Goal: Communication & Community: Answer question/provide support

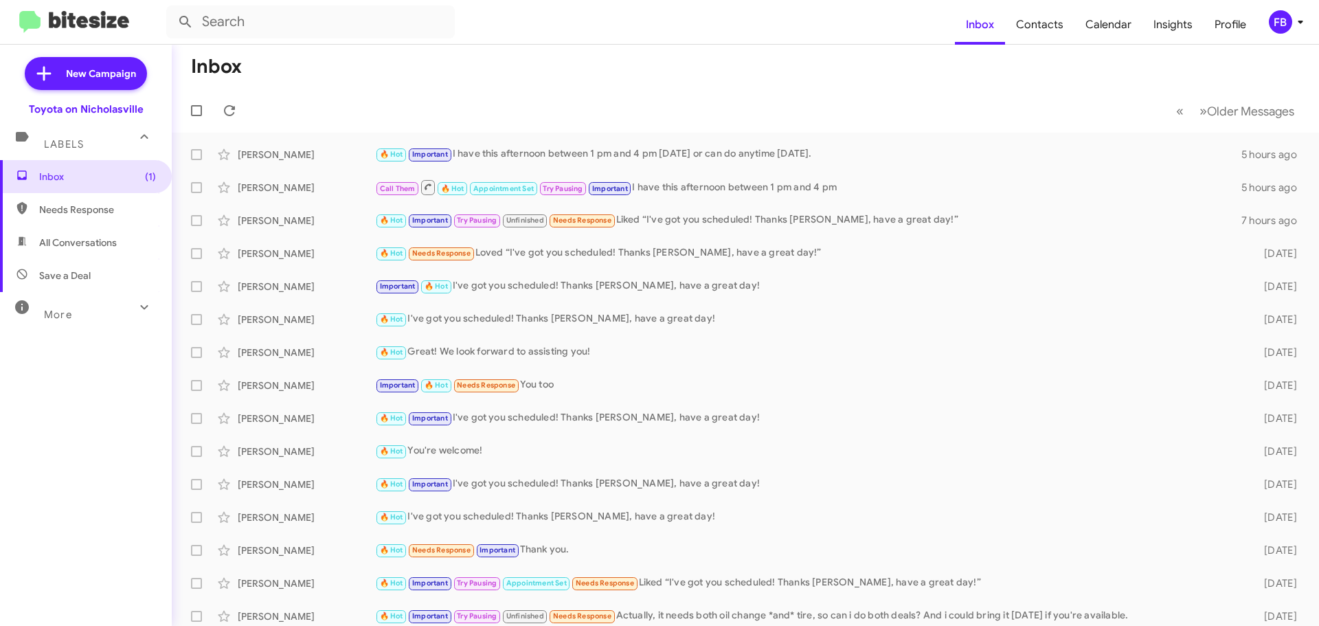
click at [45, 234] on span "All Conversations" at bounding box center [86, 242] width 172 height 33
type input "in:all-conversations"
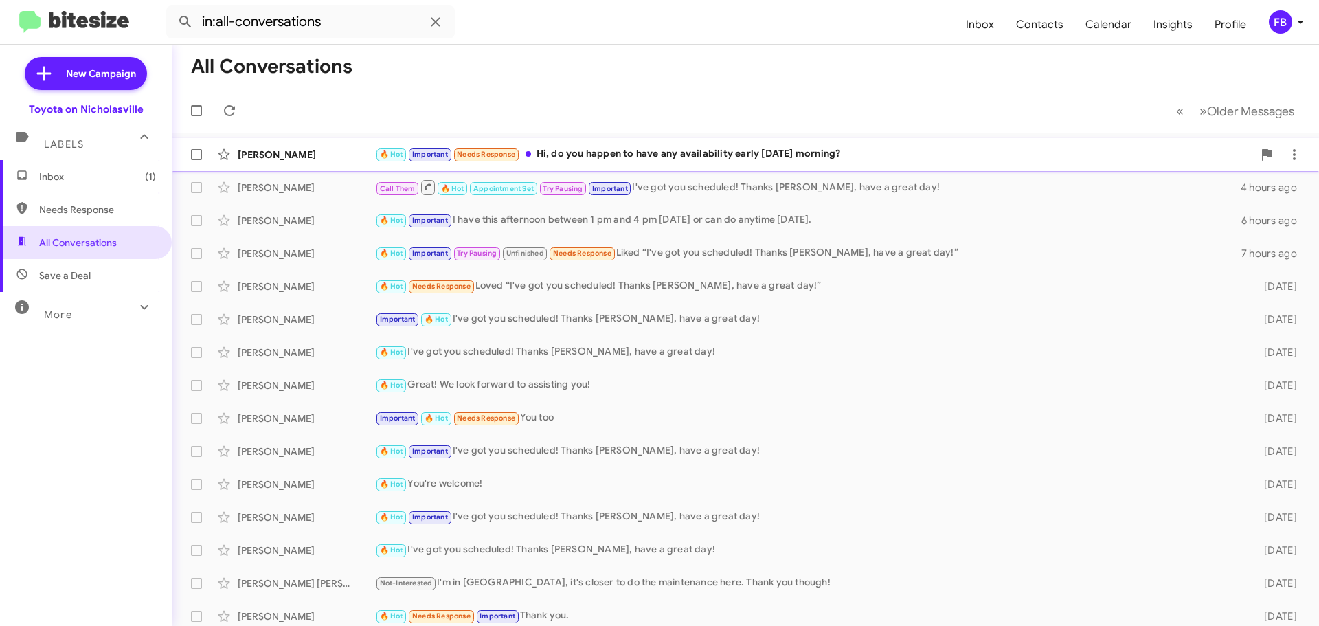
click at [899, 155] on div "🔥 Hot Important Needs Response Hi, do you happen to have any availability early…" at bounding box center [814, 154] width 878 height 16
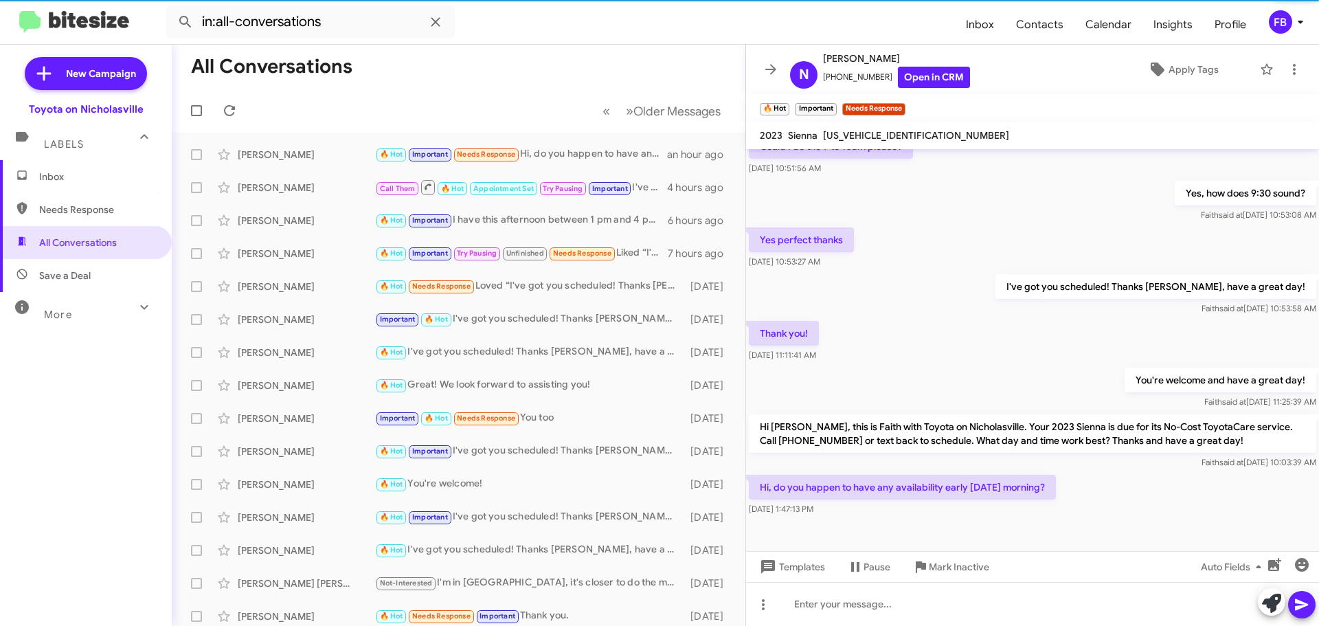
scroll to position [269, 0]
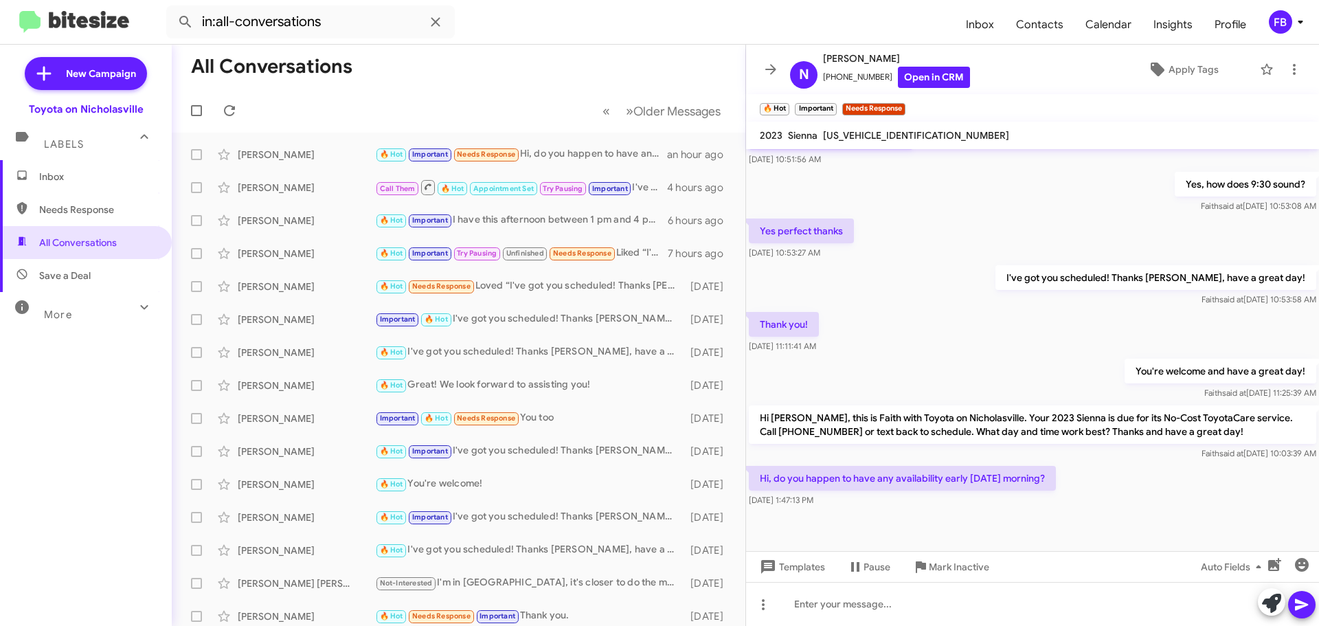
click at [888, 135] on span "[US_VEHICLE_IDENTIFICATION_NUMBER]" at bounding box center [916, 135] width 186 height 12
click at [889, 135] on span "[US_VEHICLE_IDENTIFICATION_NUMBER]" at bounding box center [916, 135] width 186 height 12
copy span "[US_VEHICLE_IDENTIFICATION_NUMBER]"
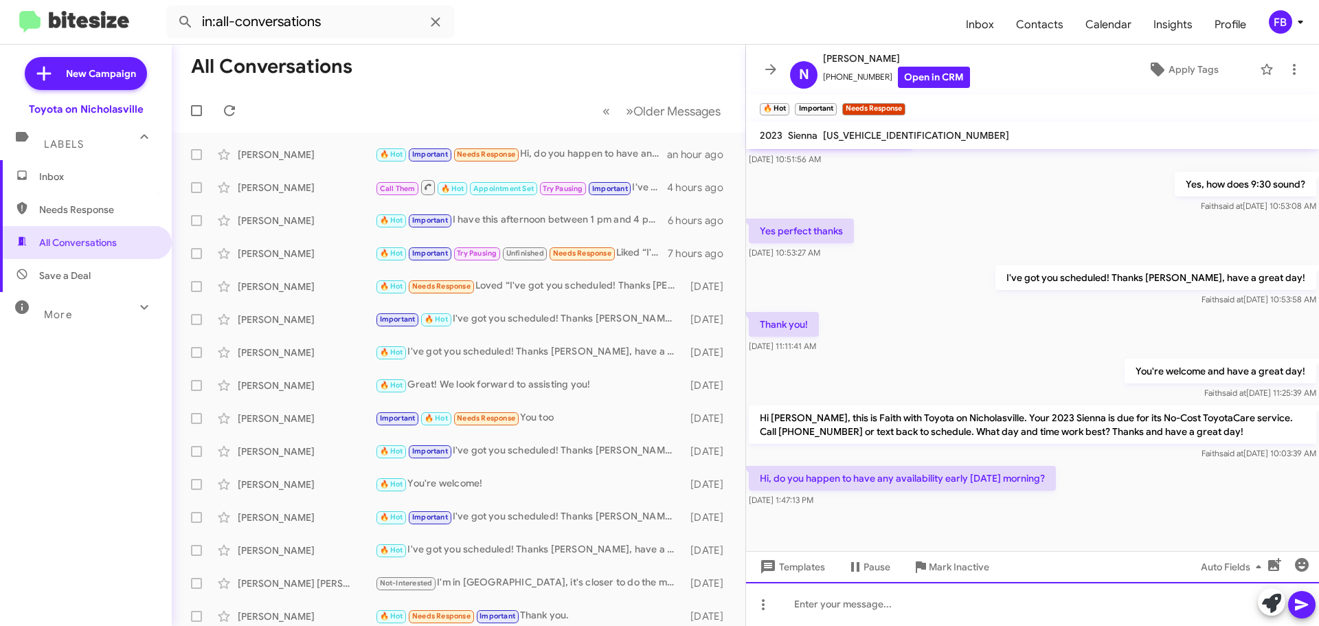
click at [812, 612] on div at bounding box center [1032, 604] width 573 height 44
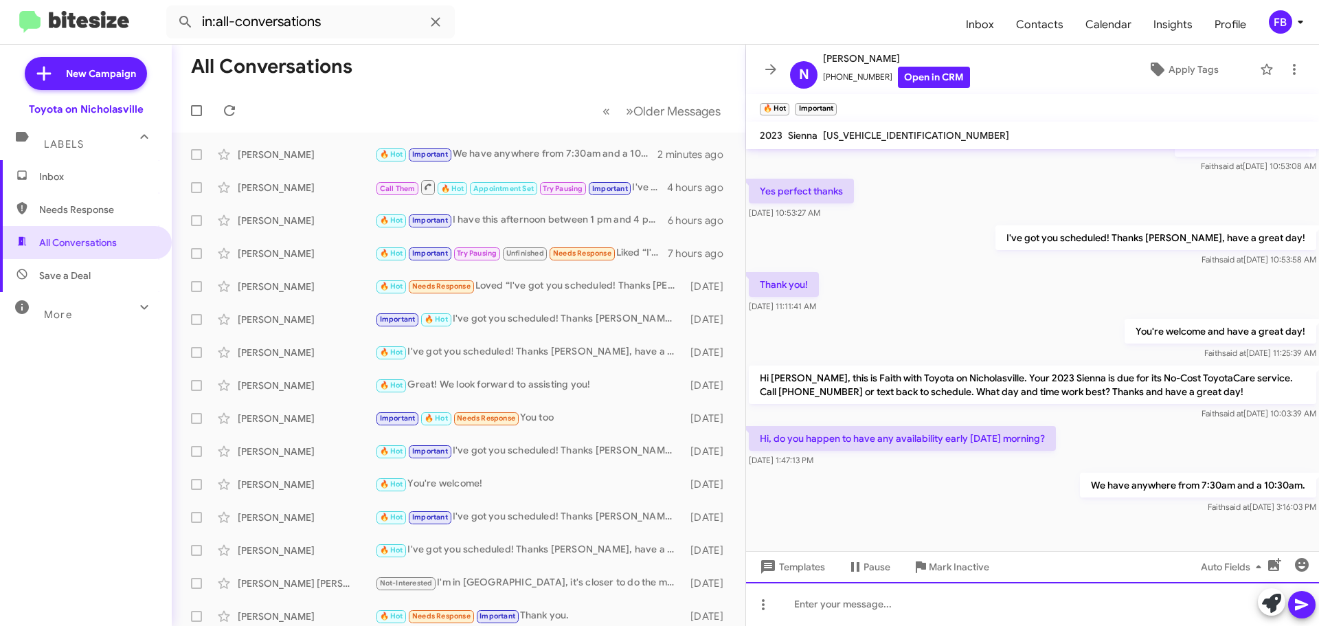
scroll to position [319, 0]
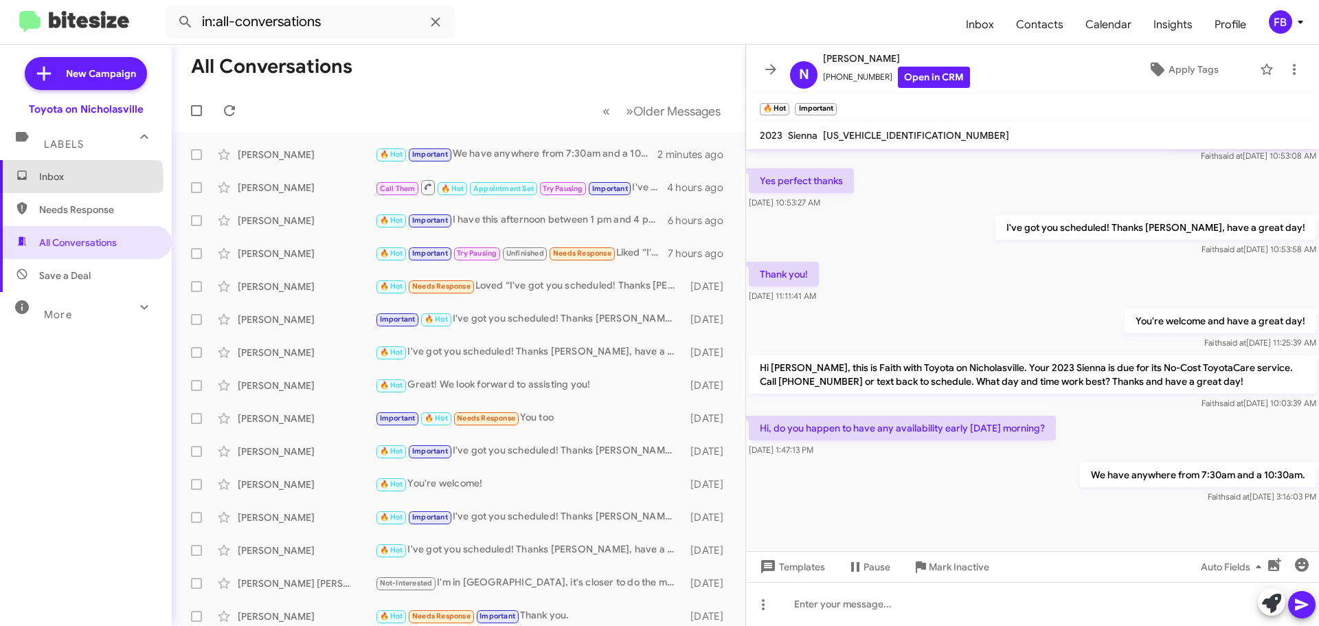
click at [67, 180] on span "Inbox" at bounding box center [97, 177] width 117 height 14
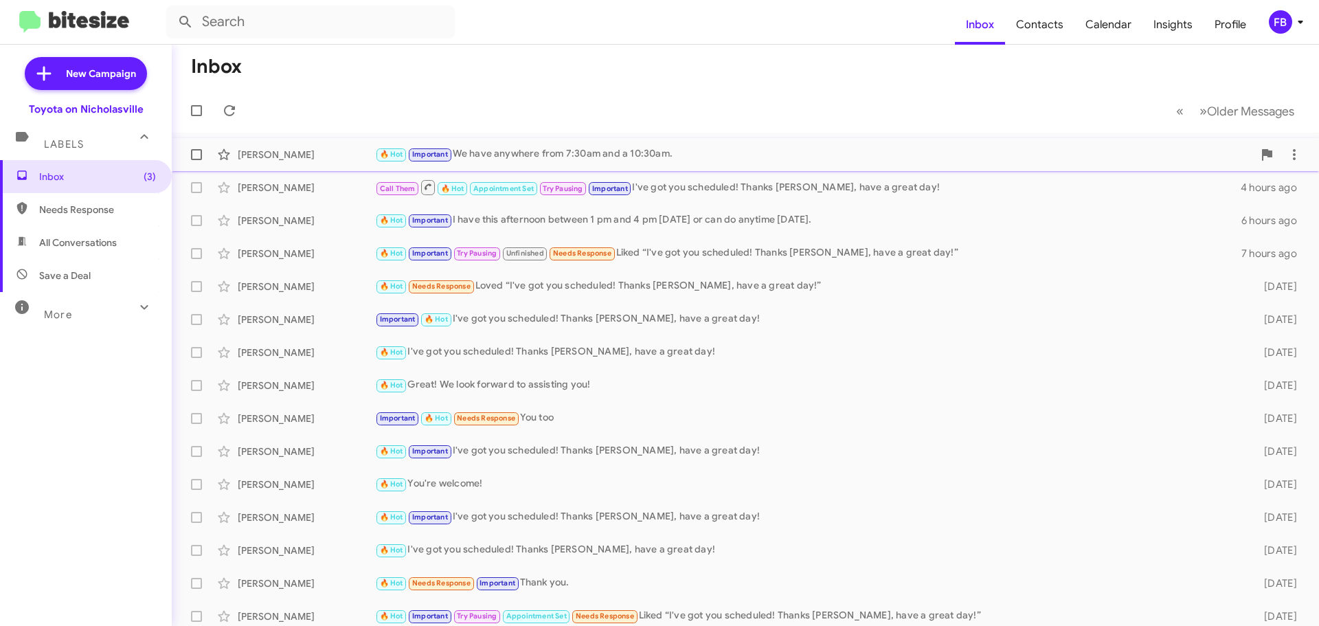
click at [558, 149] on div "🔥 Hot Important We have anywhere from 7:30am and a 10:30am." at bounding box center [814, 154] width 878 height 16
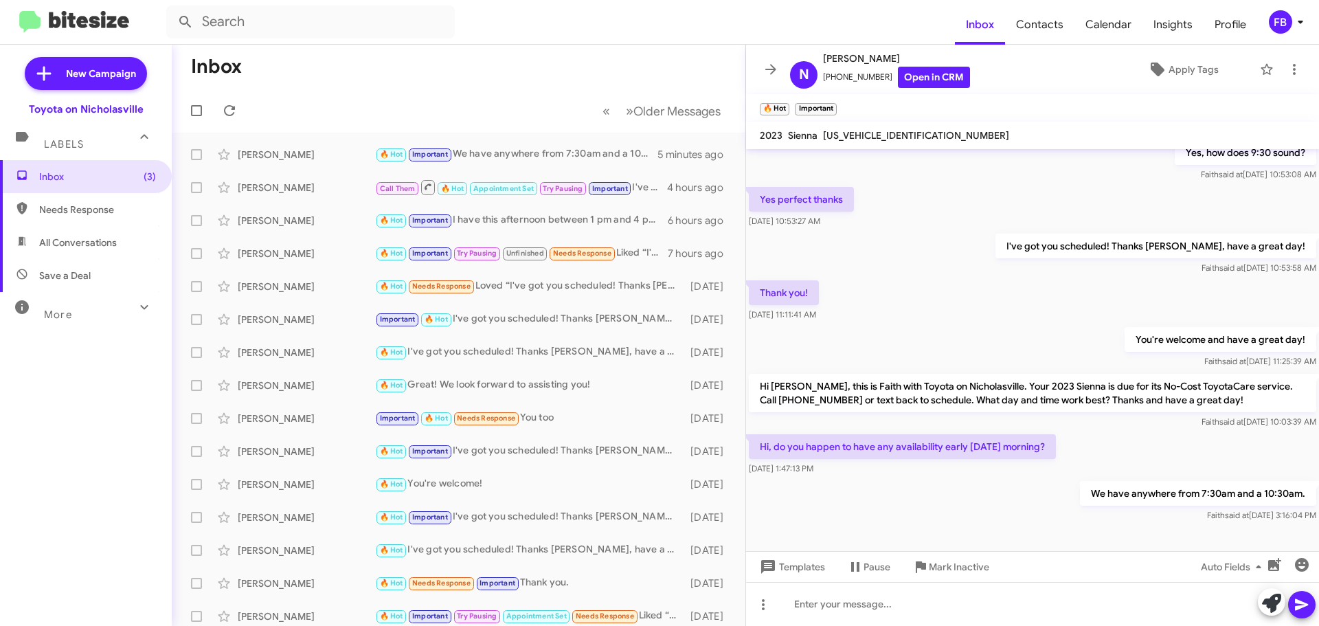
scroll to position [319, 0]
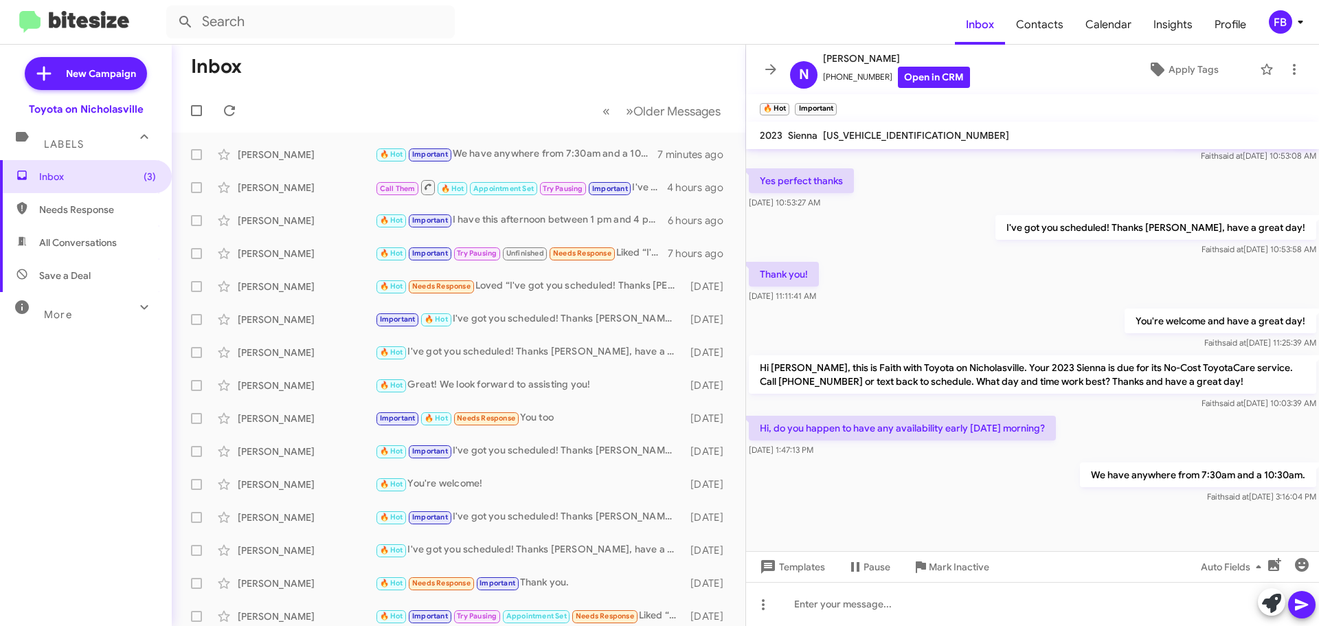
click at [71, 236] on span "All Conversations" at bounding box center [78, 243] width 78 height 14
type input "in:all-conversations"
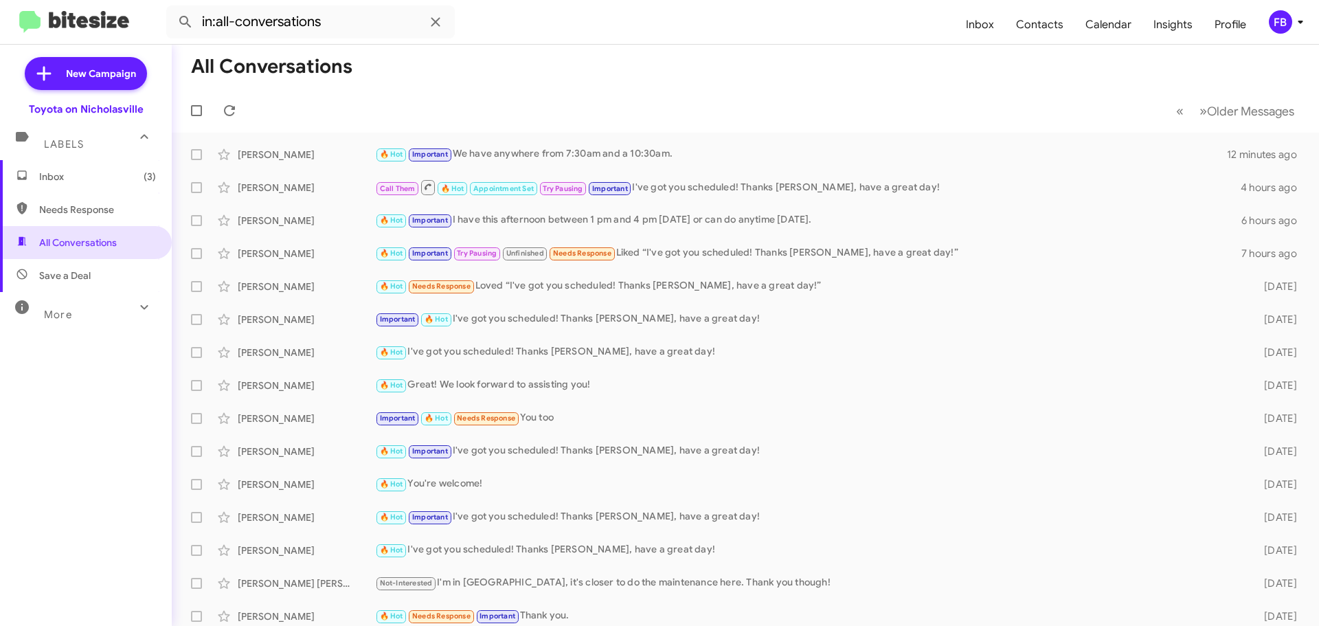
click at [54, 186] on span "Inbox (3)" at bounding box center [86, 176] width 172 height 33
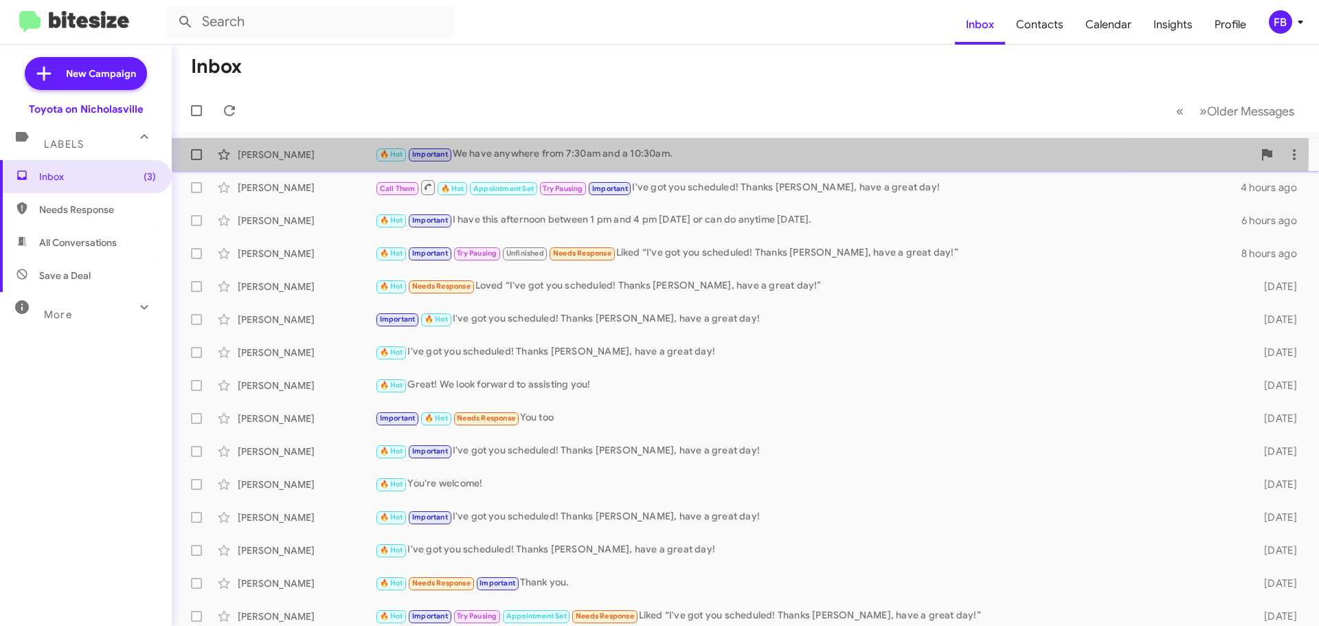
click at [607, 150] on div "🔥 Hot Important We have anywhere from 7:30am and a 10:30am." at bounding box center [814, 154] width 878 height 16
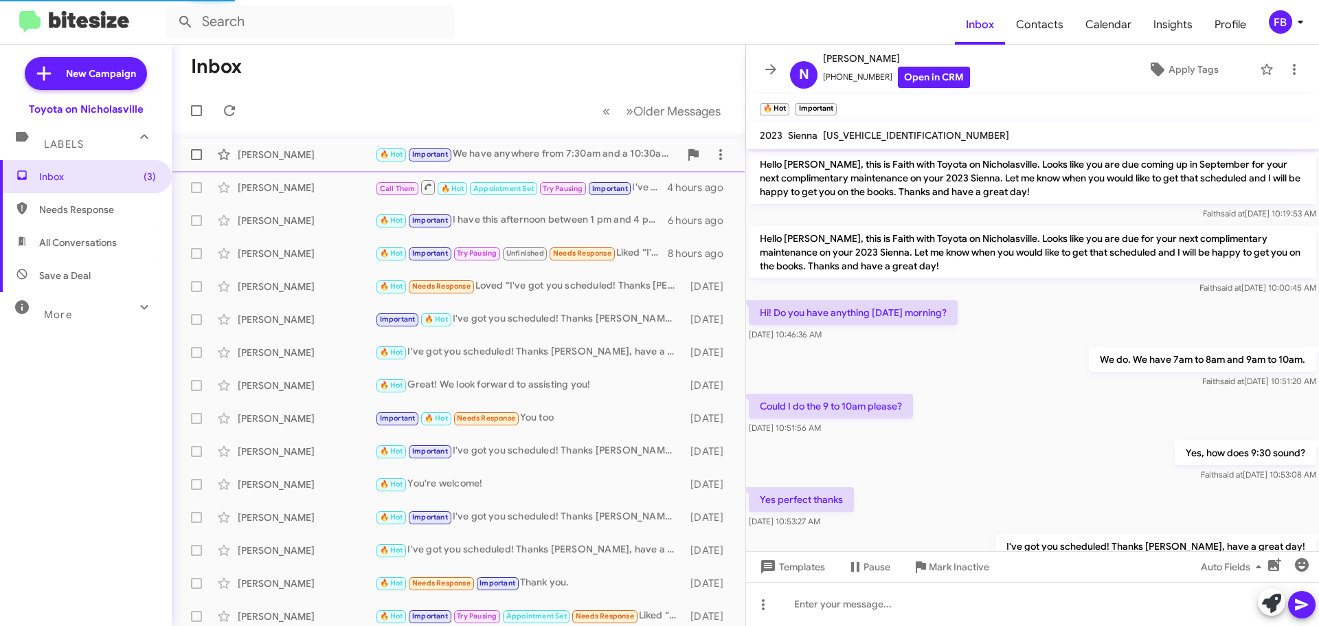
scroll to position [291, 0]
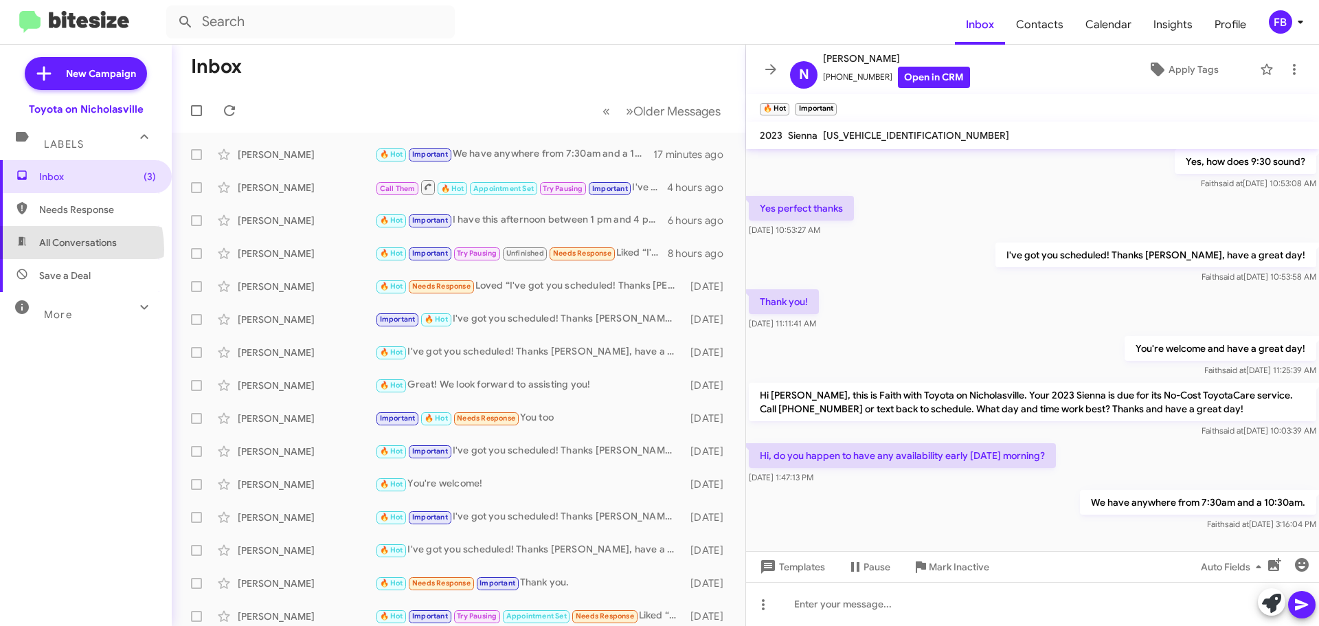
click at [52, 249] on span "All Conversations" at bounding box center [86, 242] width 172 height 33
type input "in:all-conversations"
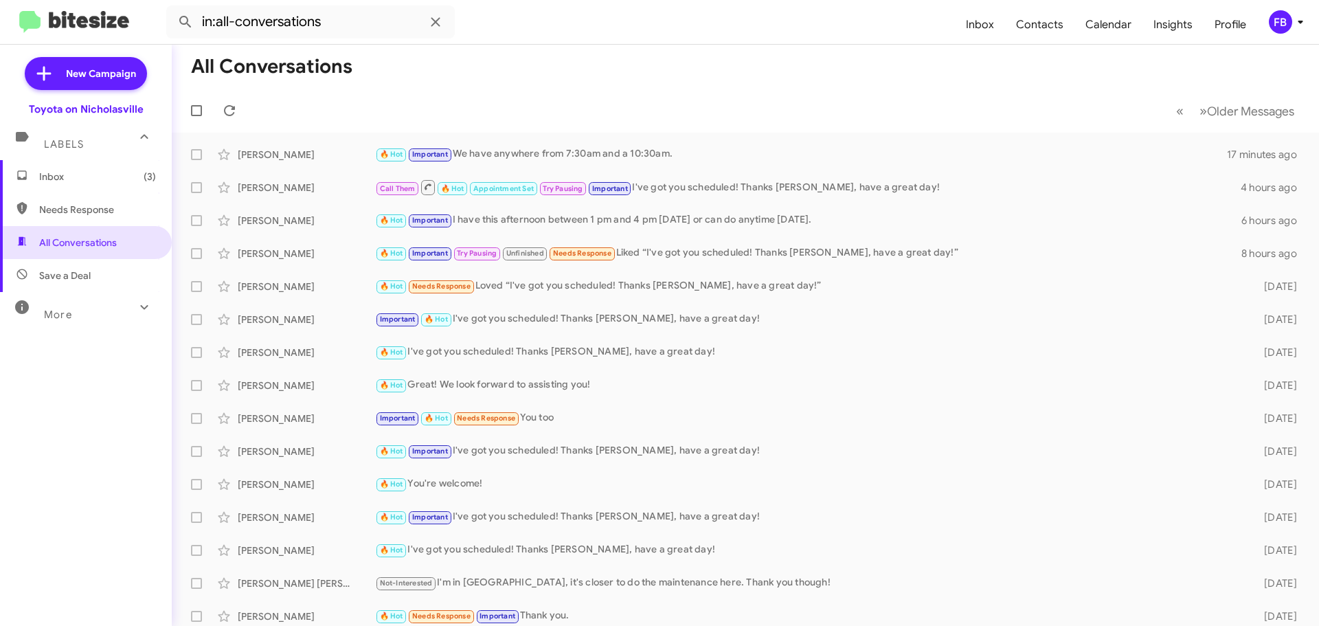
click at [51, 176] on span "Inbox (3)" at bounding box center [97, 177] width 117 height 14
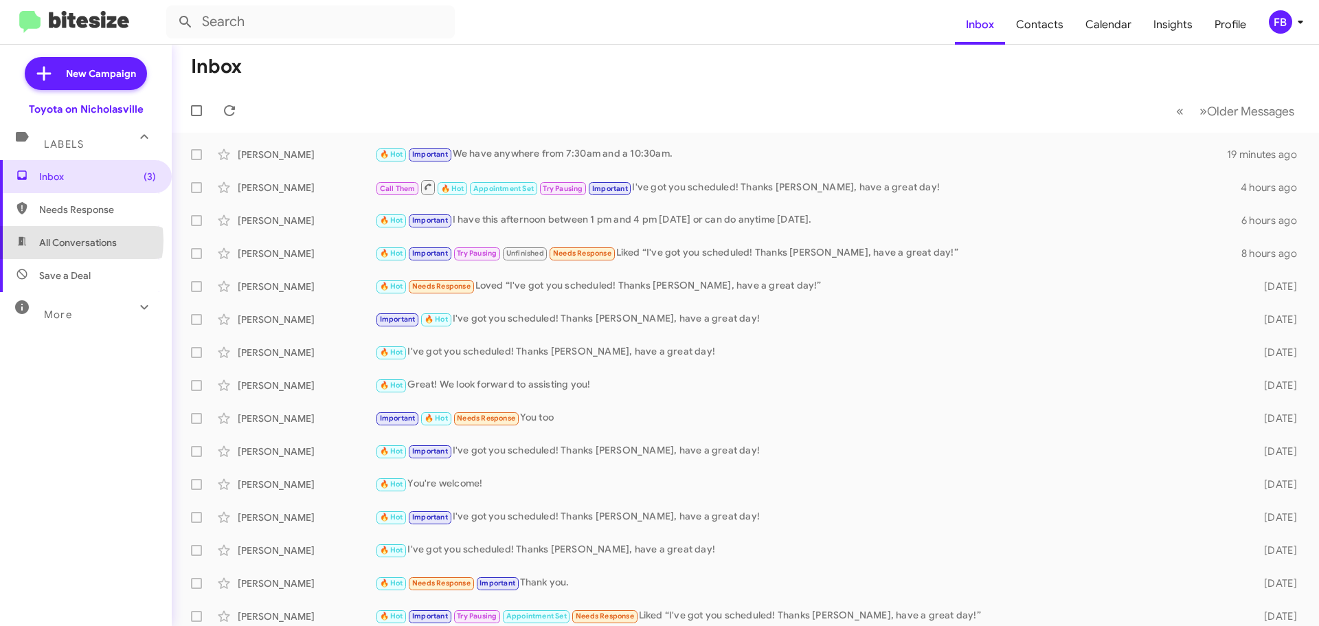
click at [63, 241] on span "All Conversations" at bounding box center [78, 243] width 78 height 14
type input "in:all-conversations"
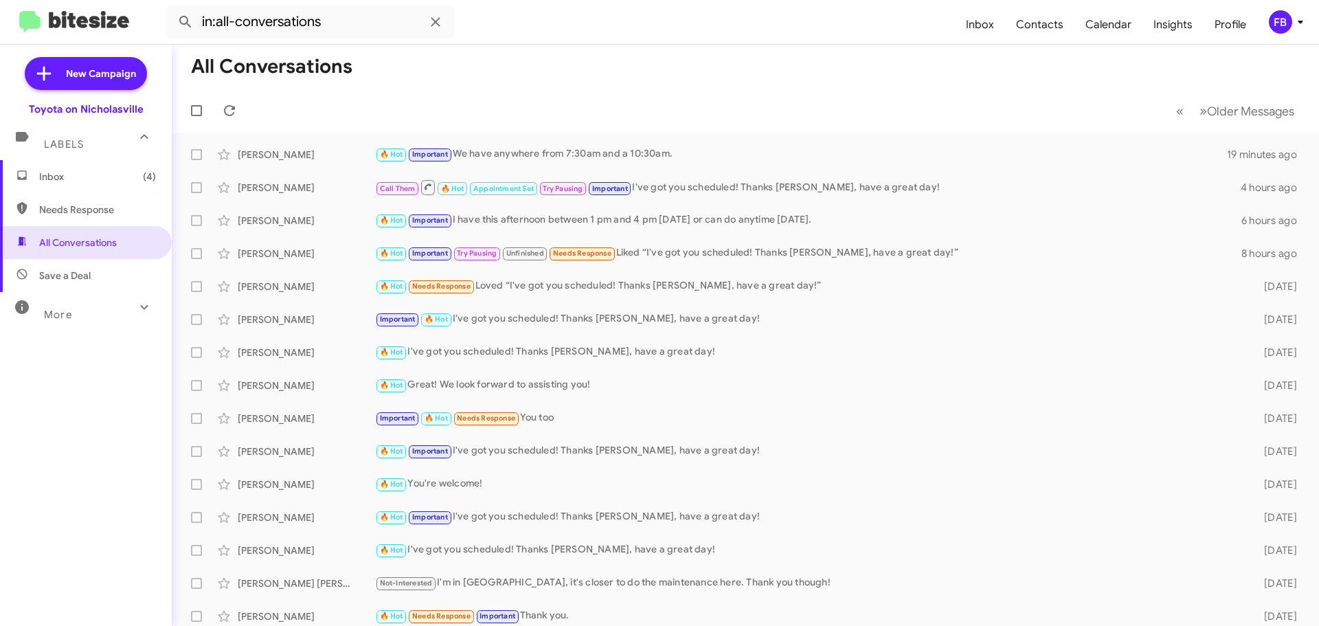
click at [102, 175] on span "Inbox (4)" at bounding box center [97, 177] width 117 height 14
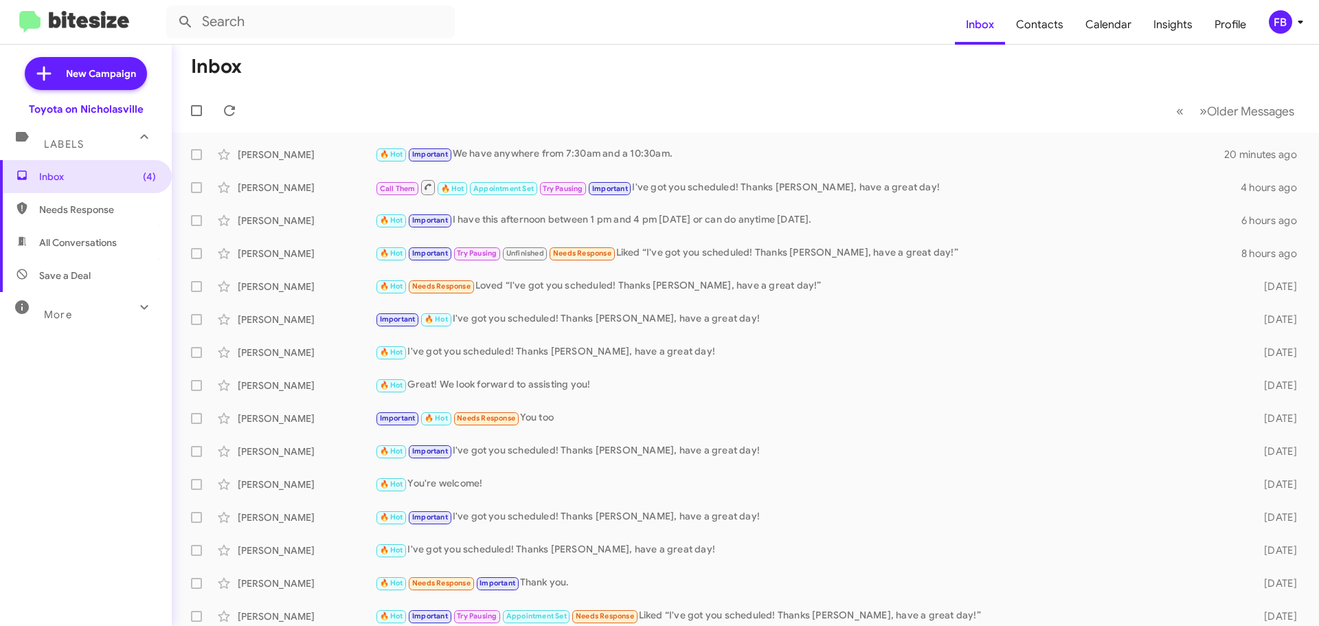
click at [81, 247] on span "All Conversations" at bounding box center [78, 243] width 78 height 14
type input "in:all-conversations"
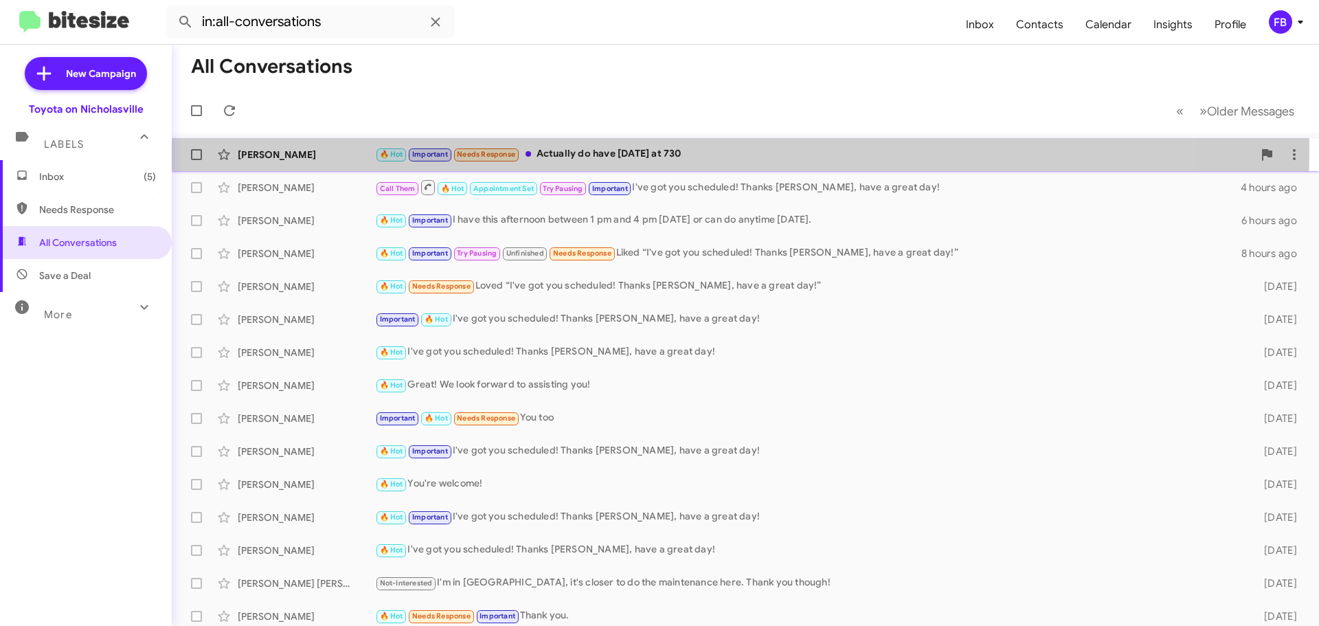
click at [642, 149] on div "🔥 Hot Important Needs Response Actually do have [DATE] at 730" at bounding box center [814, 154] width 878 height 16
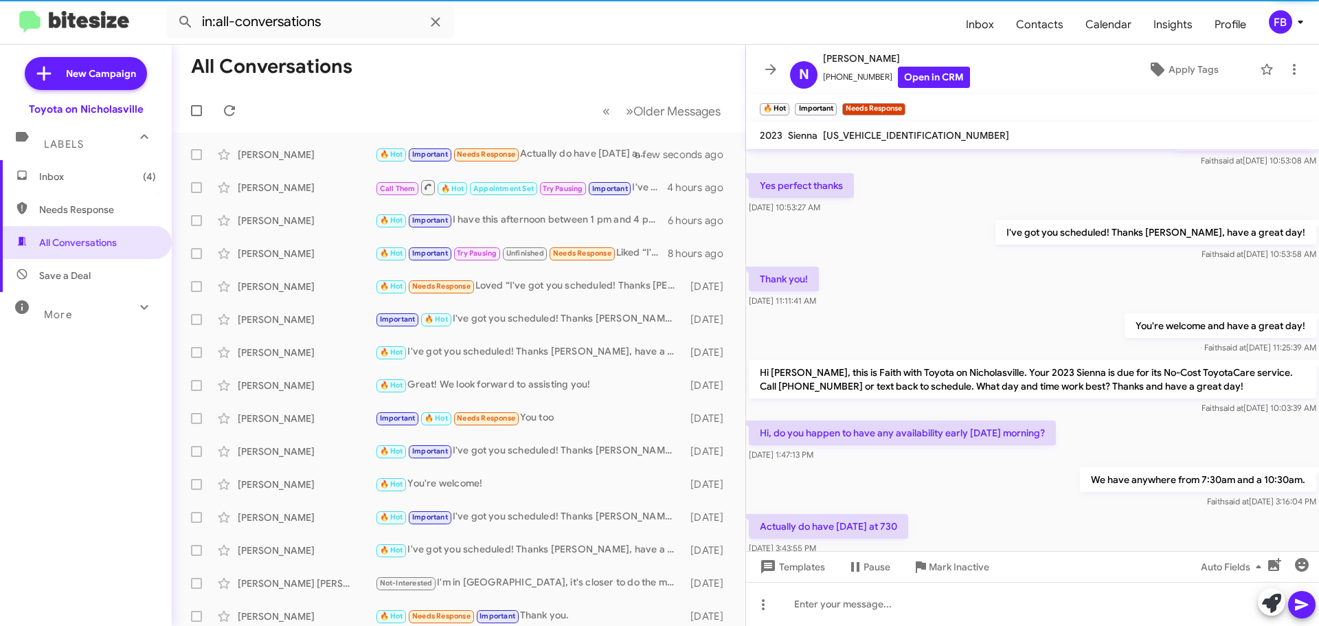
scroll to position [369, 0]
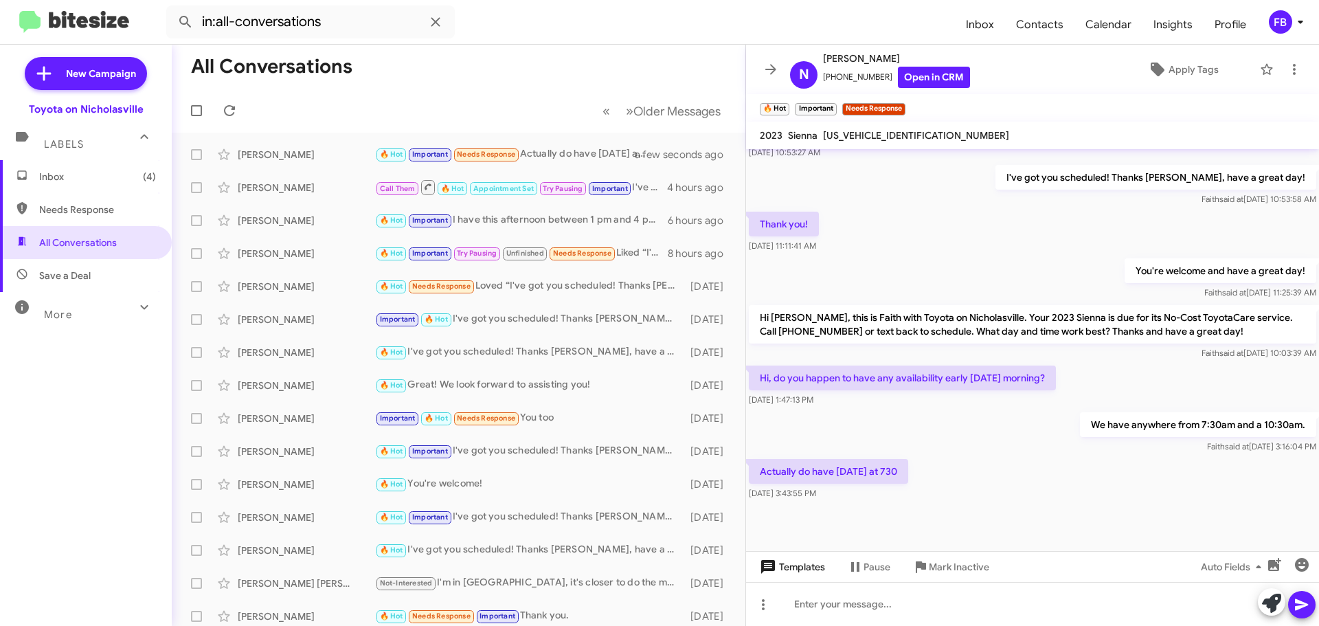
click at [783, 566] on span "Templates" at bounding box center [791, 567] width 68 height 25
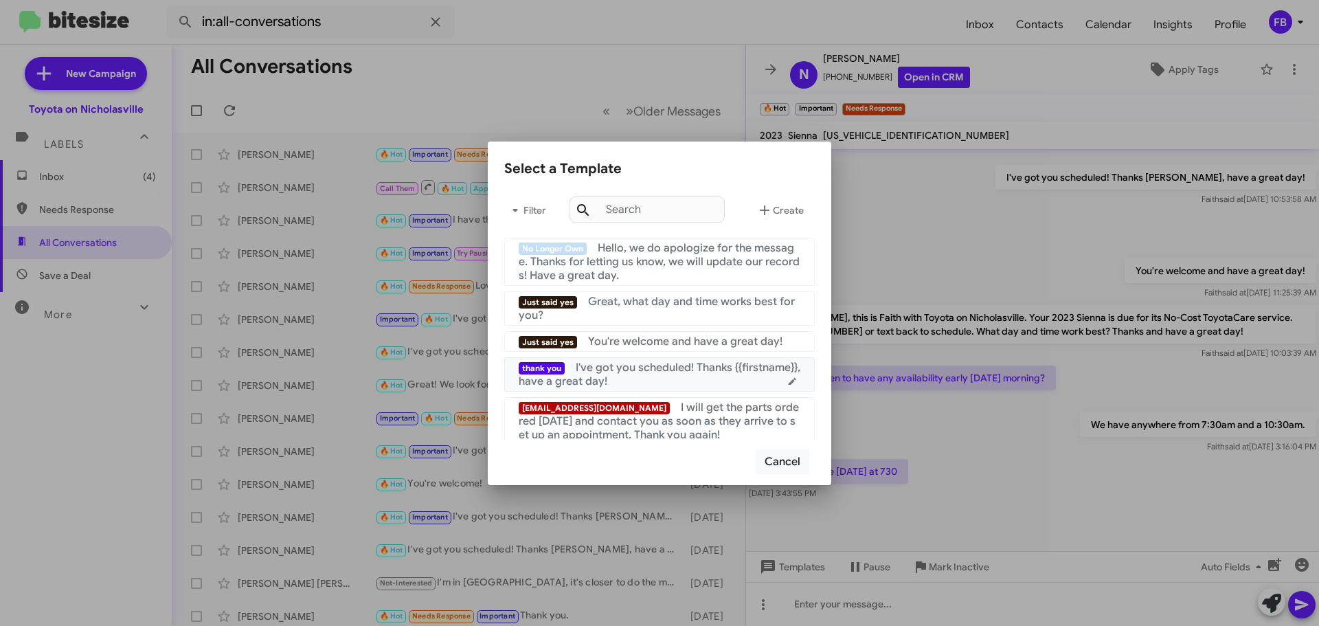
click at [678, 379] on div "thank you I've got you scheduled! Thanks {{firstname}}, have a great day!" at bounding box center [660, 374] width 282 height 27
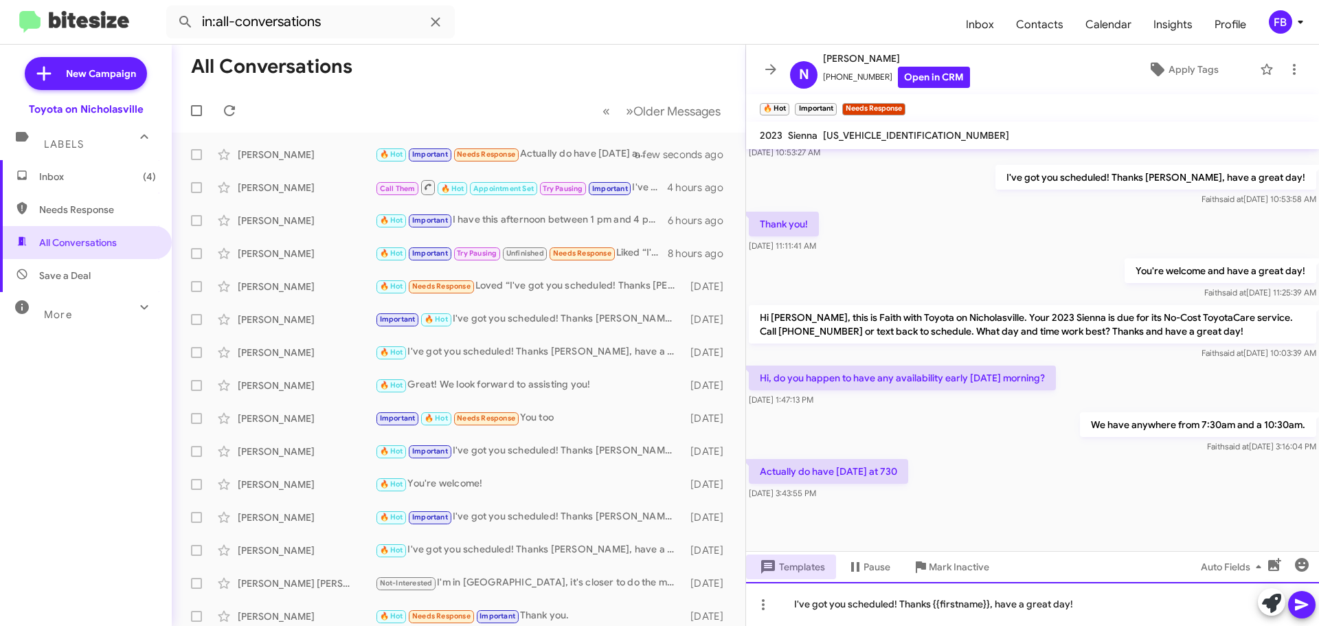
click at [787, 603] on div "I've got you scheduled! Thanks {{firstname}}, have a great day!" at bounding box center [1032, 604] width 573 height 44
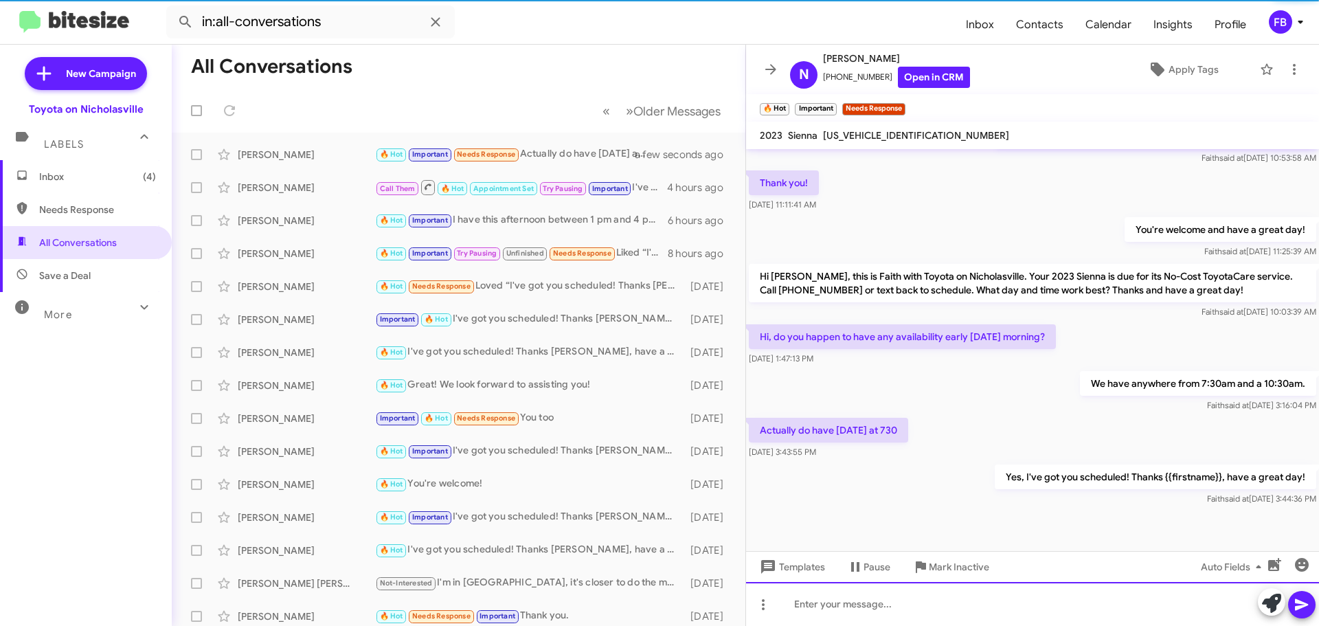
scroll to position [419, 0]
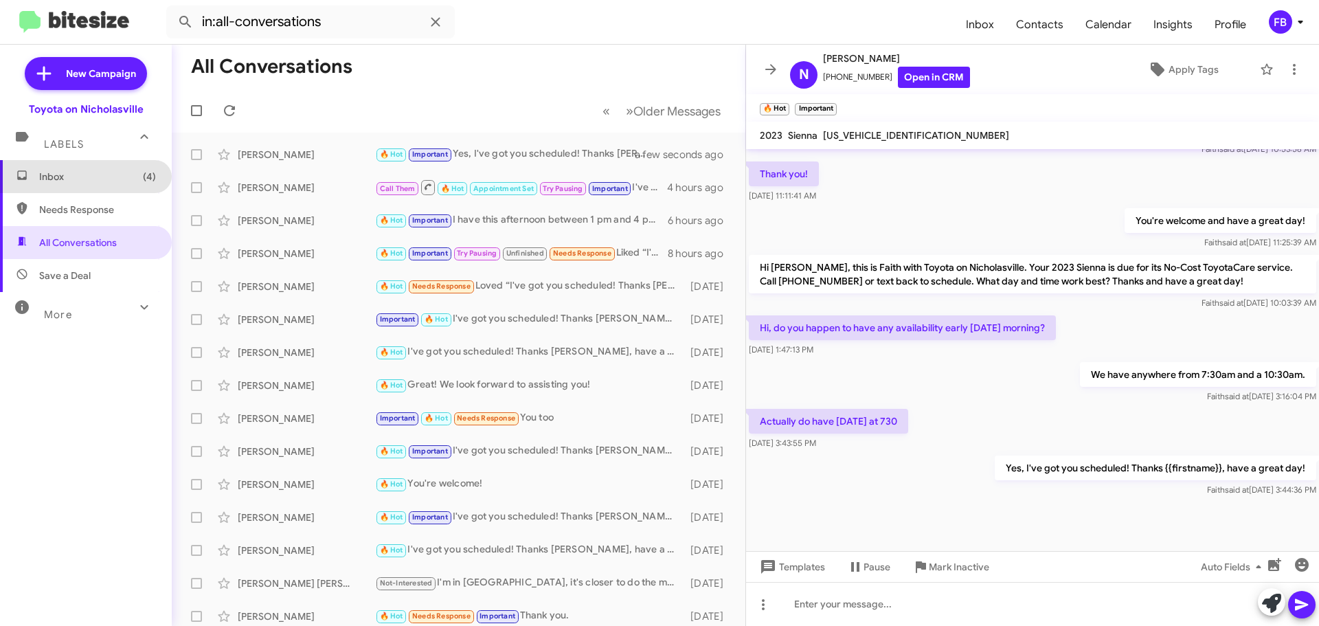
click at [132, 182] on span "Inbox (4)" at bounding box center [97, 177] width 117 height 14
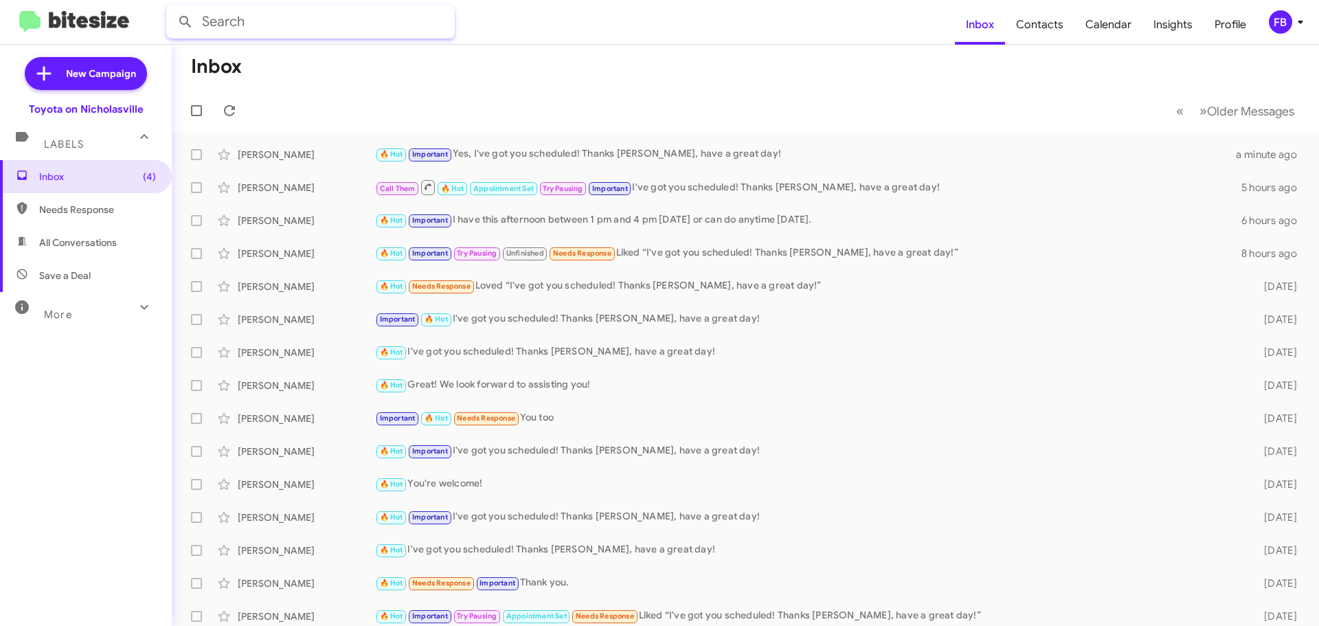
click at [258, 32] on input "text" at bounding box center [310, 21] width 289 height 33
click at [172, 8] on button at bounding box center [185, 21] width 27 height 27
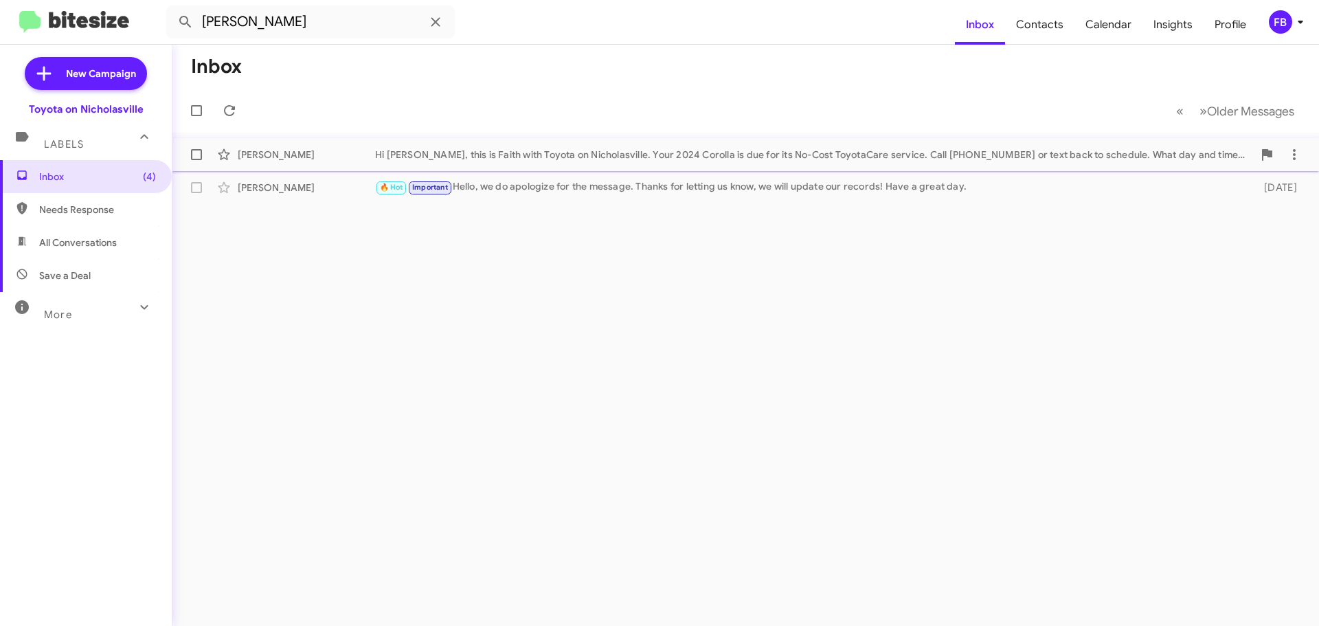
click at [693, 164] on div "[PERSON_NAME] Hi [PERSON_NAME], this is Faith with Toyota on Nicholasville. You…" at bounding box center [746, 154] width 1126 height 27
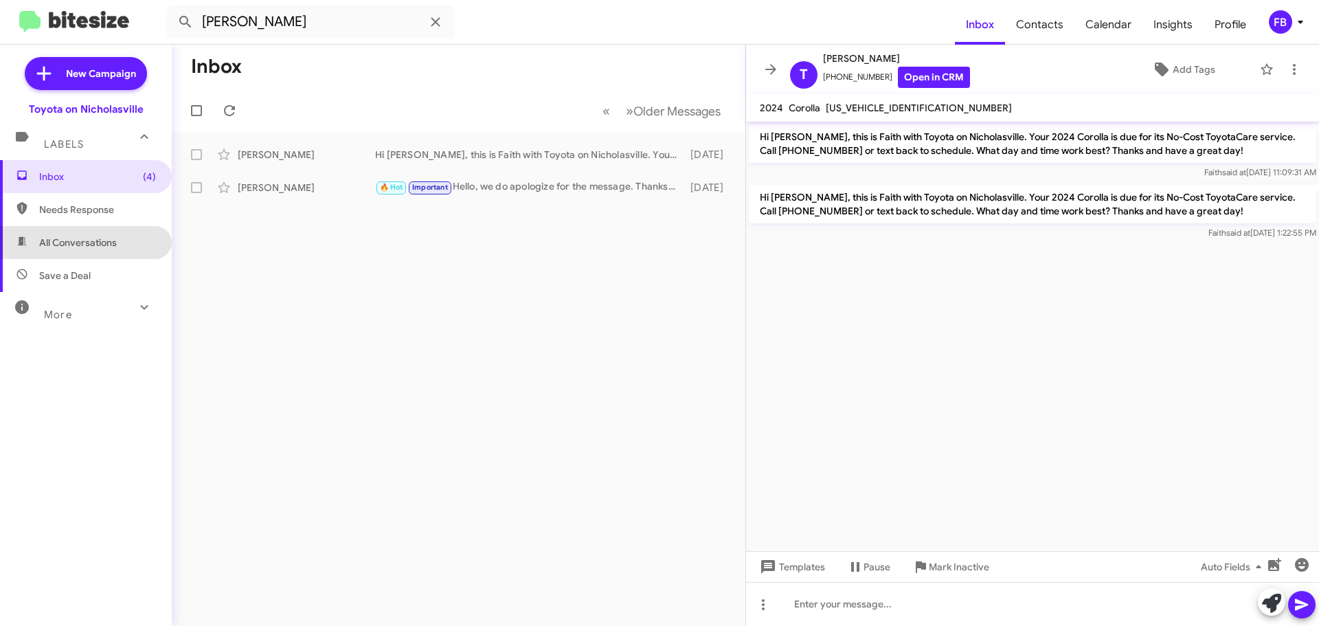
click at [101, 232] on span "All Conversations" at bounding box center [86, 242] width 172 height 33
type input "in:all-conversations"
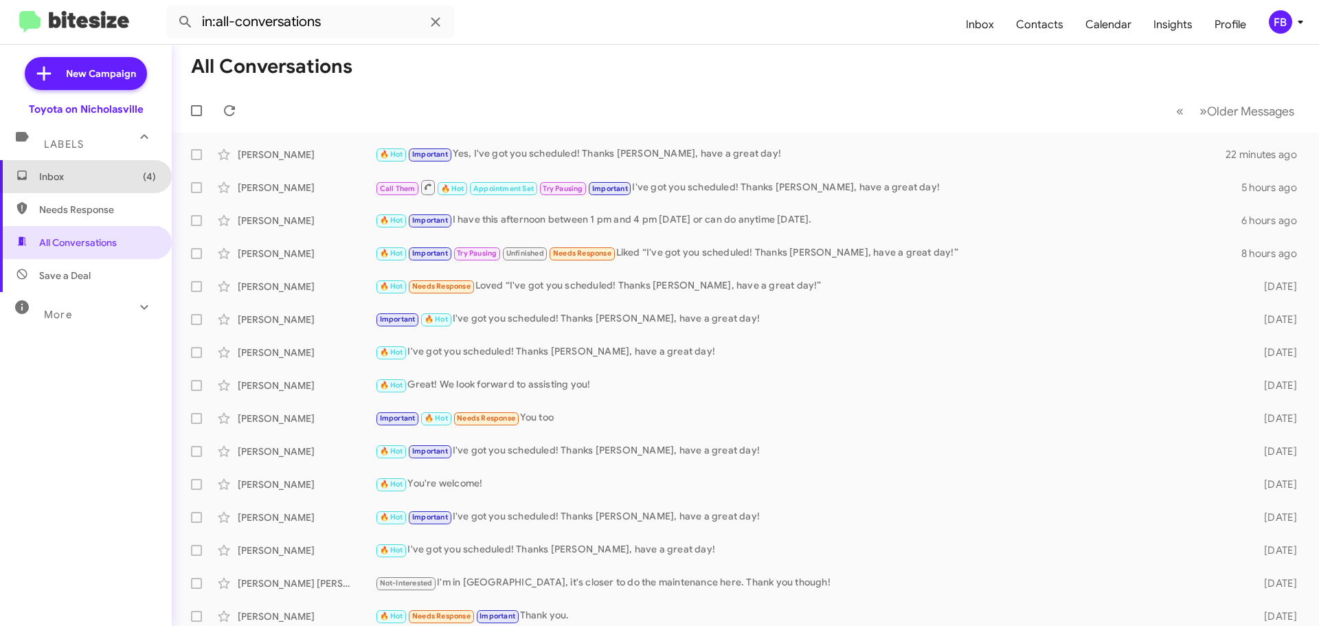
click at [111, 183] on span "Inbox (4)" at bounding box center [86, 176] width 172 height 33
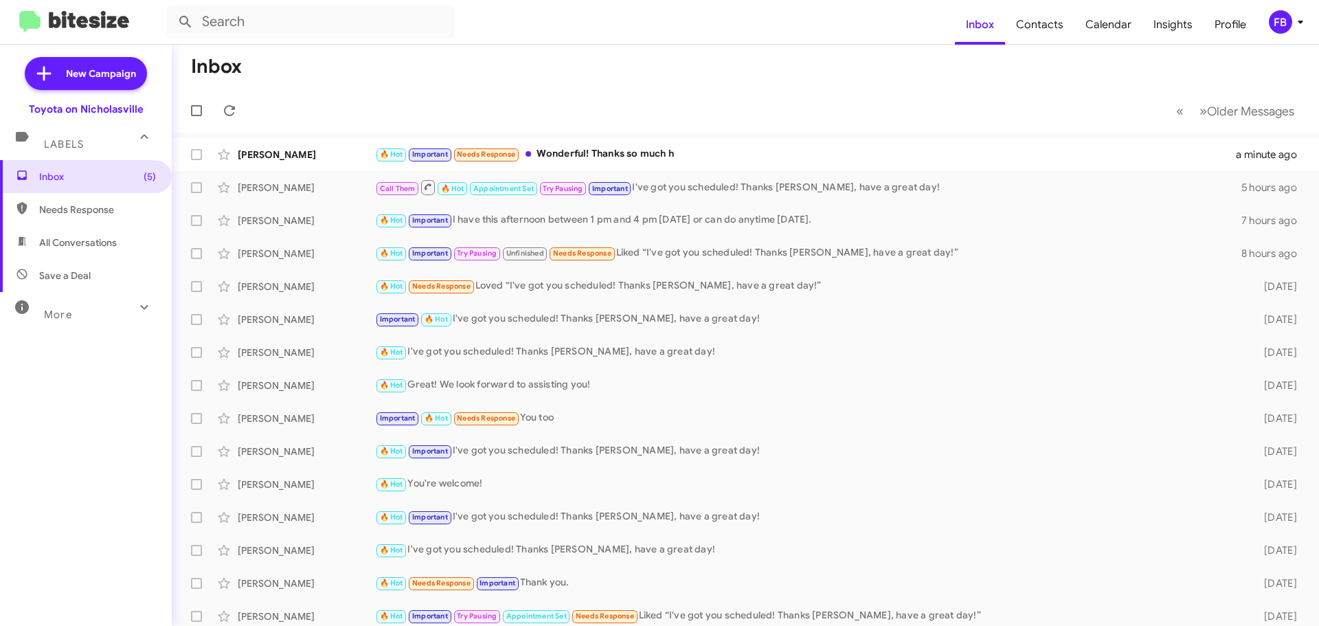
drag, startPoint x: 694, startPoint y: 149, endPoint x: 737, endPoint y: 164, distance: 45.2
click at [694, 149] on div "🔥 Hot Important Needs Response Wonderful! Thanks so much h" at bounding box center [805, 154] width 861 height 16
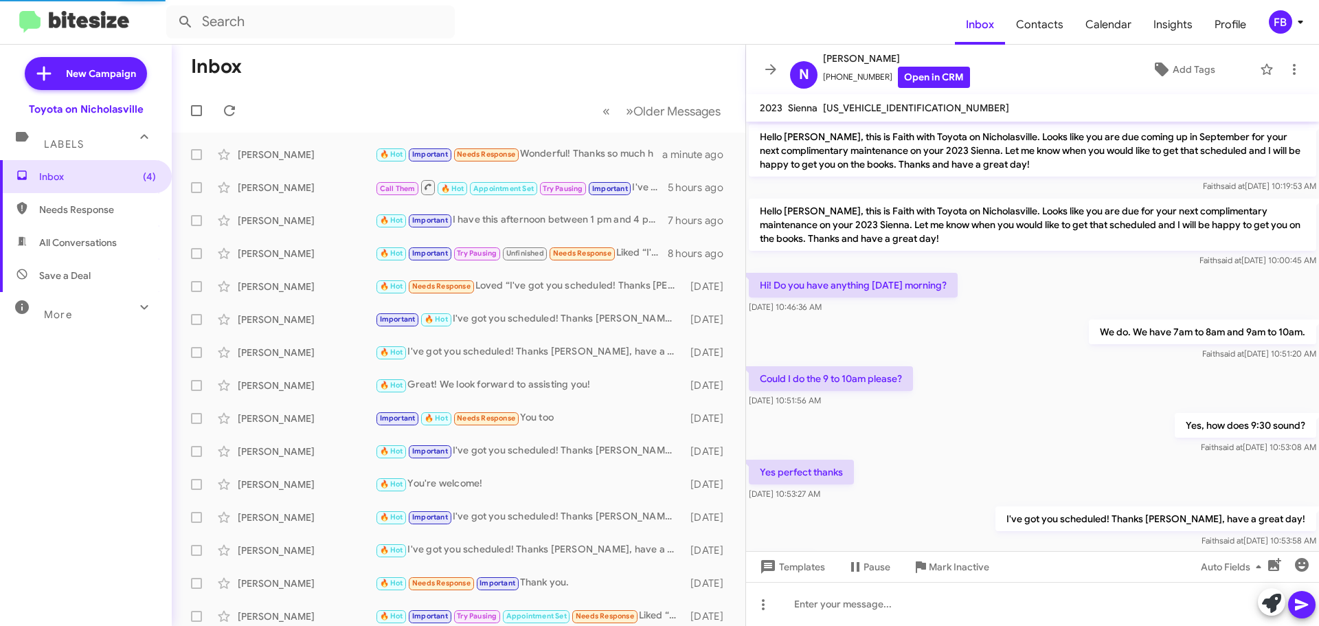
scroll to position [414, 0]
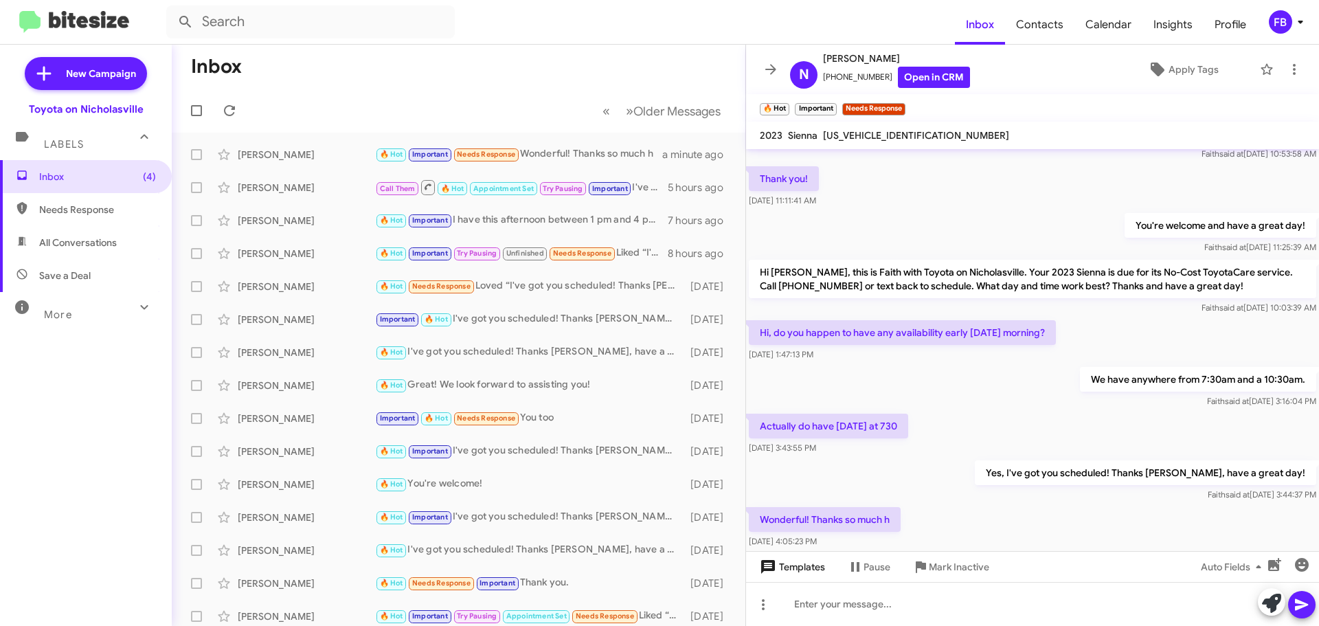
click at [804, 569] on span "Templates" at bounding box center [791, 567] width 68 height 25
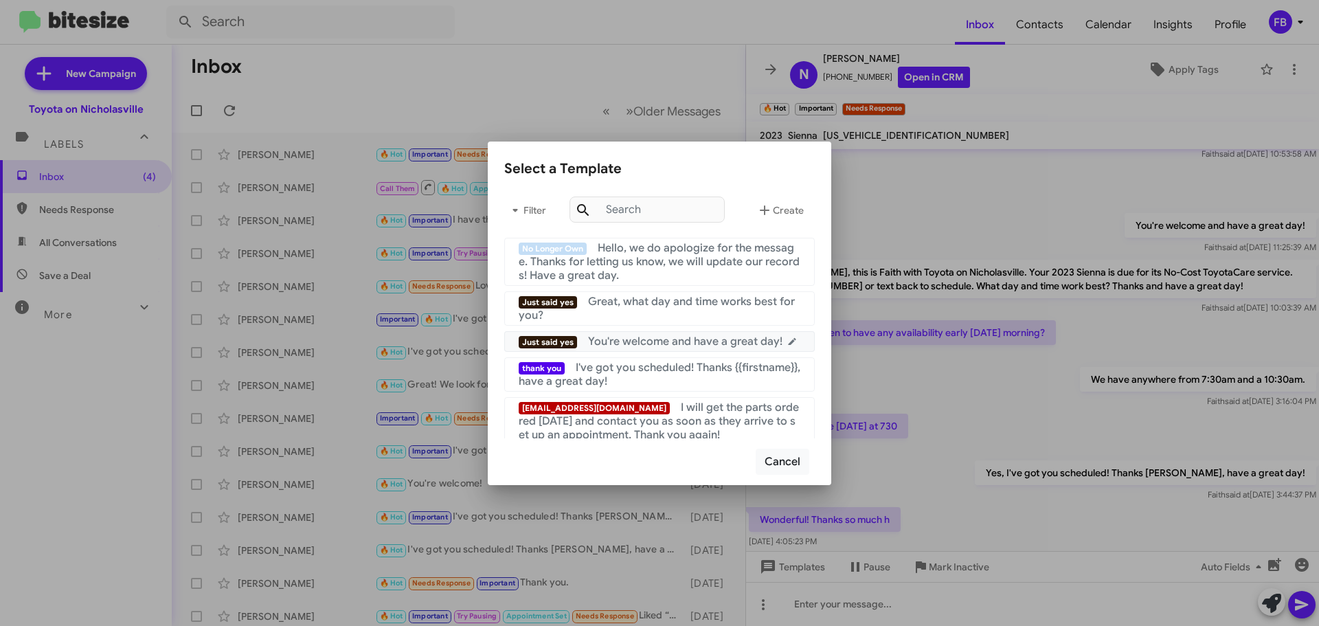
click at [700, 344] on span "You're welcome and have a great day!" at bounding box center [685, 342] width 194 height 14
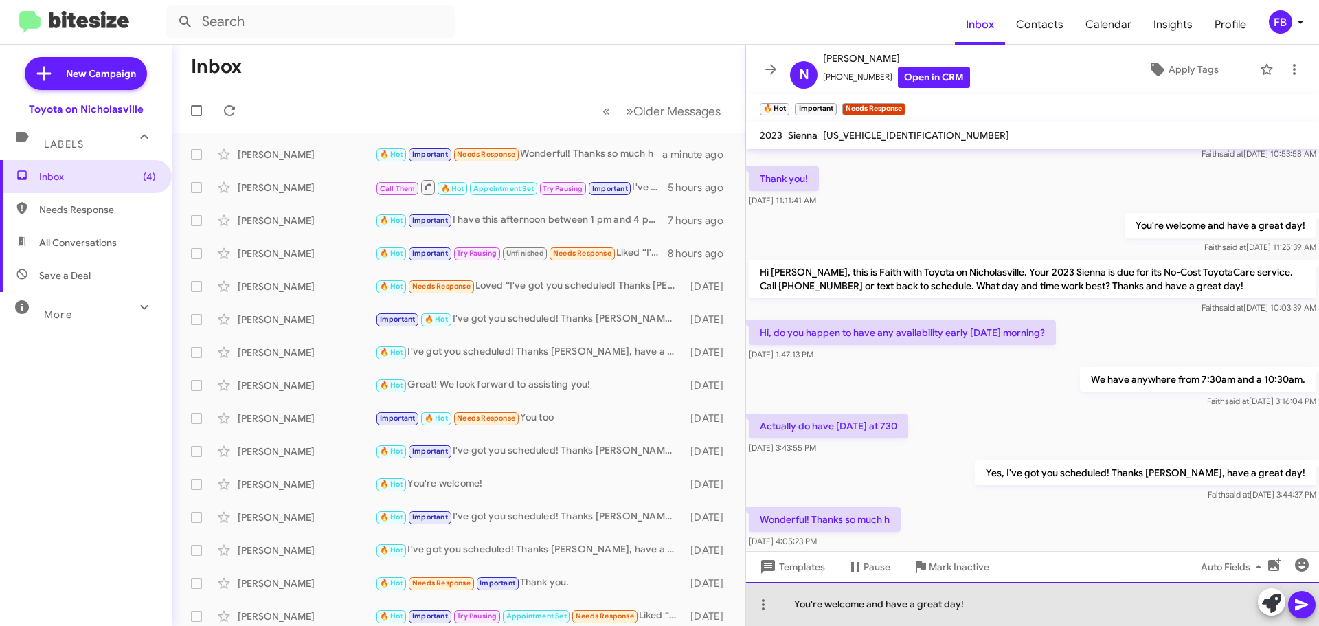
drag, startPoint x: 961, startPoint y: 603, endPoint x: 865, endPoint y: 611, distance: 96.6
click at [865, 611] on div "You're welcome and have a great day!" at bounding box center [1032, 604] width 573 height 44
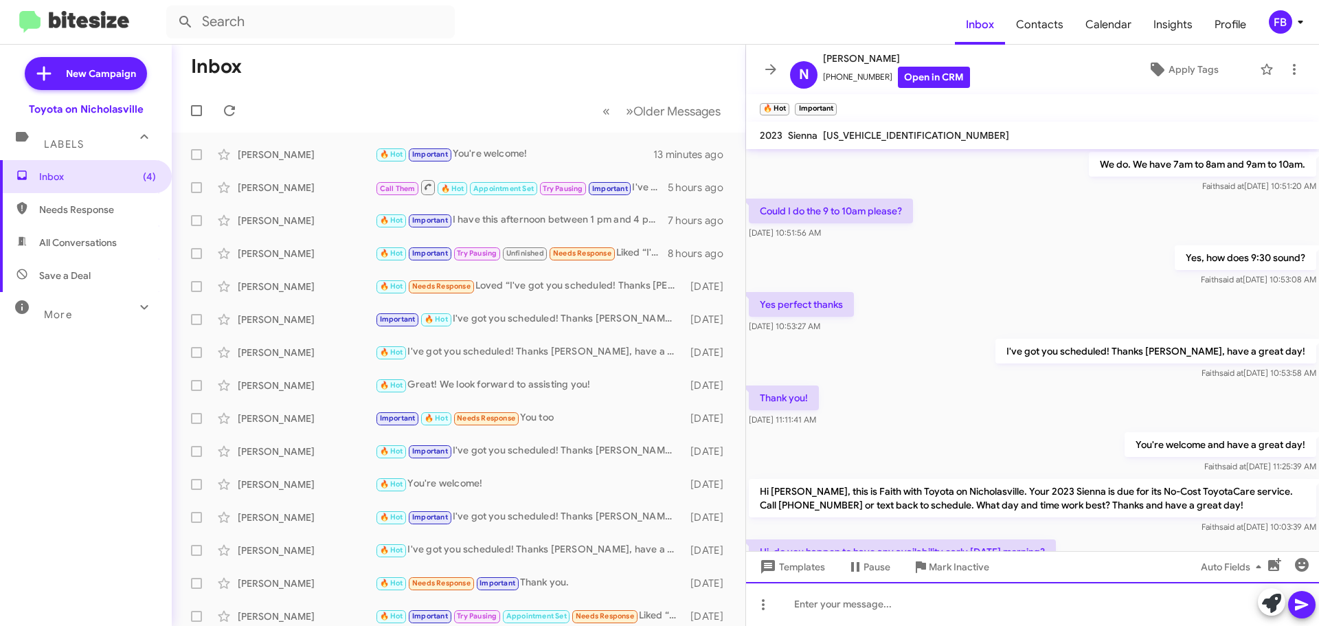
scroll to position [520, 0]
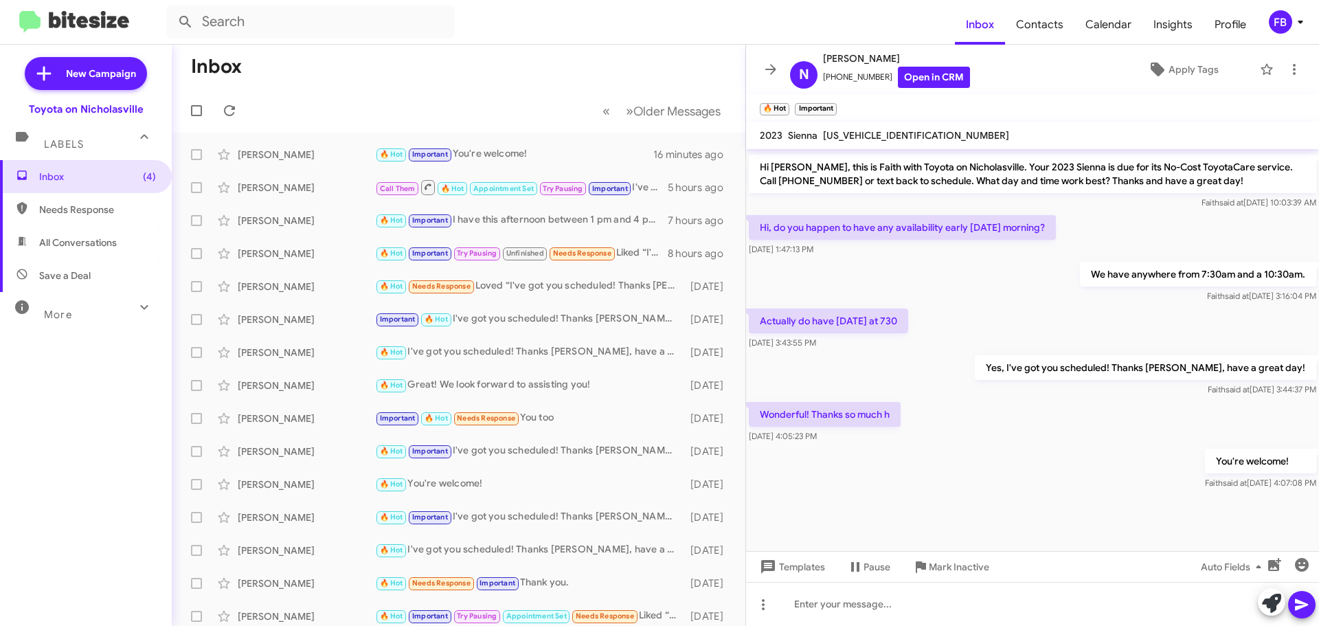
click at [92, 236] on span "All Conversations" at bounding box center [78, 243] width 78 height 14
type input "in:all-conversations"
